Goal: Task Accomplishment & Management: Manage account settings

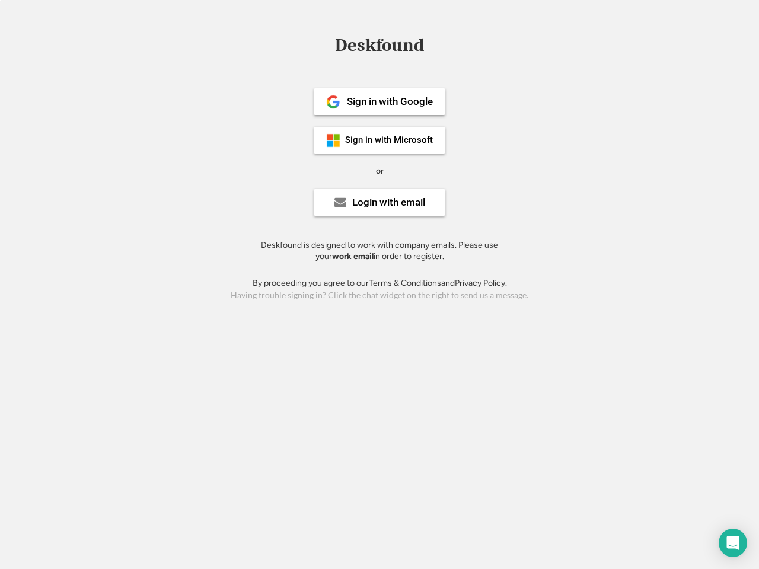
click at [379, 170] on div "or" at bounding box center [380, 171] width 8 height 12
click at [379, 47] on div "Deskfound" at bounding box center [379, 45] width 101 height 18
click at [324, 44] on div "Deskfound" at bounding box center [379, 47] width 759 height 23
click at [379, 47] on div "Deskfound" at bounding box center [379, 45] width 101 height 18
click at [379, 171] on div "or" at bounding box center [380, 171] width 8 height 12
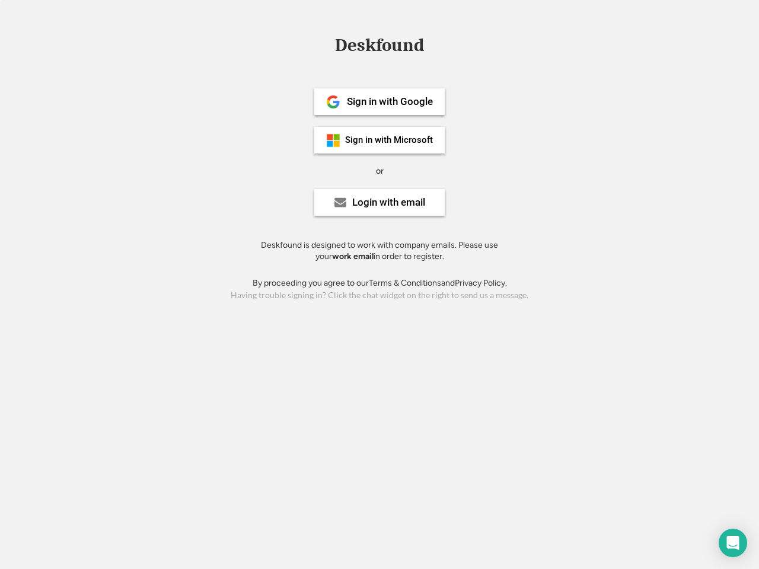
click at [379, 101] on div "Sign in with Google" at bounding box center [390, 102] width 86 height 10
click at [390, 101] on div "Sign in with Google" at bounding box center [390, 102] width 86 height 10
click at [333, 102] on img at bounding box center [333, 102] width 14 height 14
click at [379, 140] on div "Sign in with Microsoft" at bounding box center [389, 140] width 88 height 9
click at [390, 140] on div "Sign in with Microsoft" at bounding box center [389, 140] width 88 height 9
